Goal: Find specific page/section

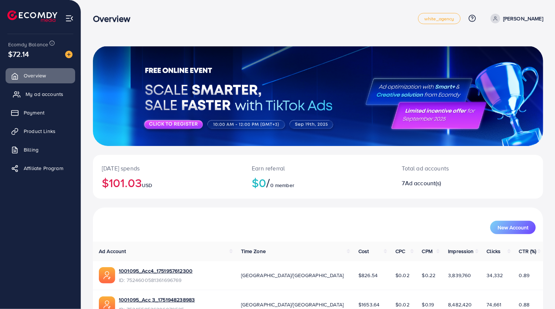
click at [39, 91] on span "My ad accounts" at bounding box center [45, 93] width 38 height 7
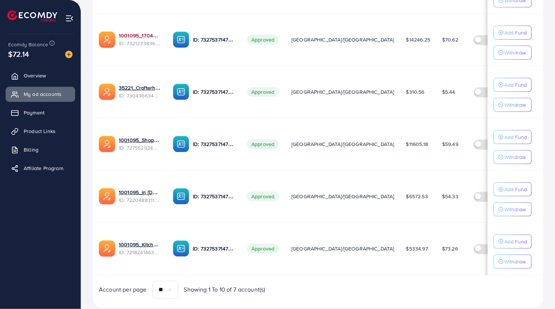
scroll to position [270, 0]
